Goal: Navigation & Orientation: Find specific page/section

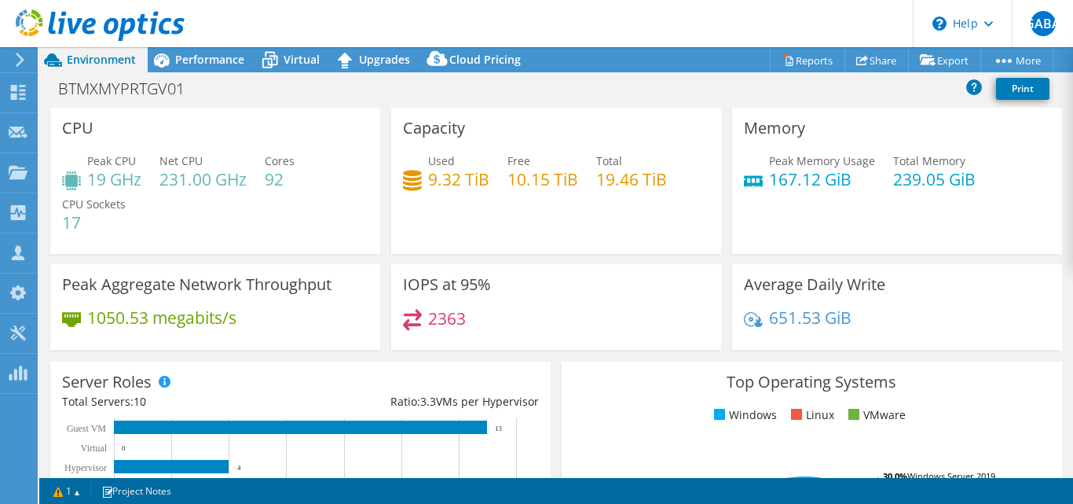
select select "USWest"
select select "USD"
